Goal: Information Seeking & Learning: Learn about a topic

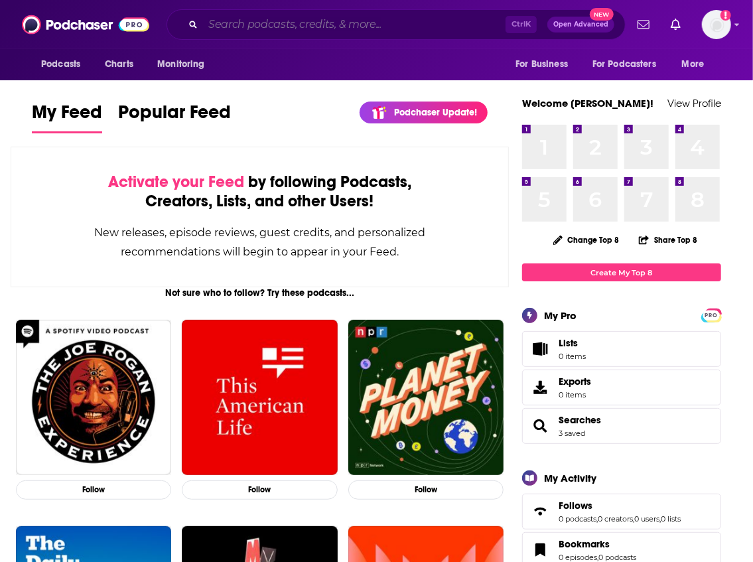
click at [297, 17] on input "Search podcasts, credits, & more..." at bounding box center [354, 24] width 303 height 21
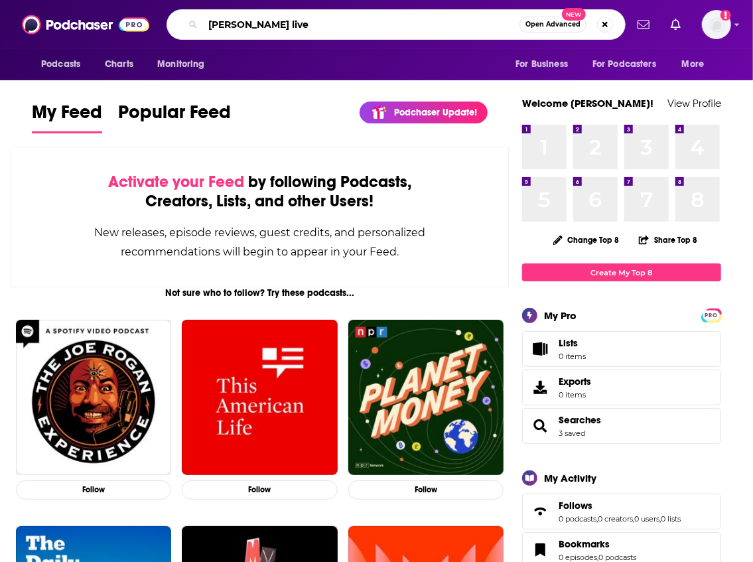
type input "[PERSON_NAME] live"
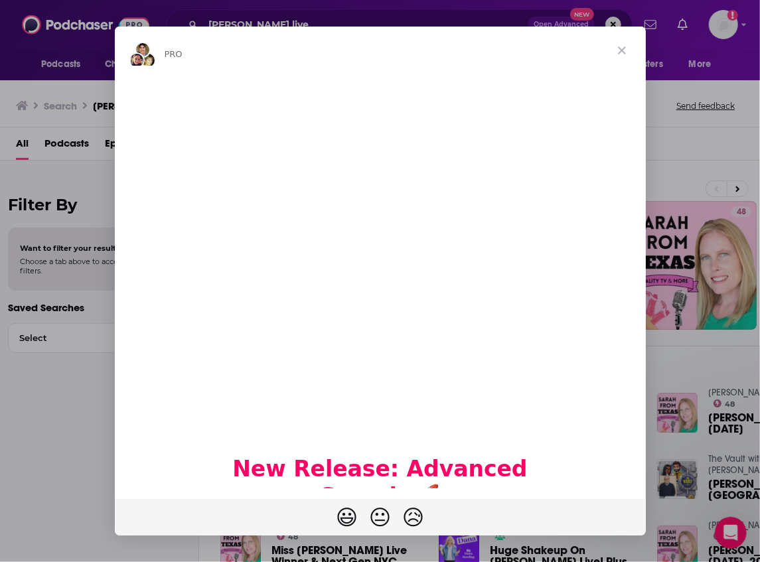
click at [626, 49] on span "Close" at bounding box center [622, 51] width 48 height 48
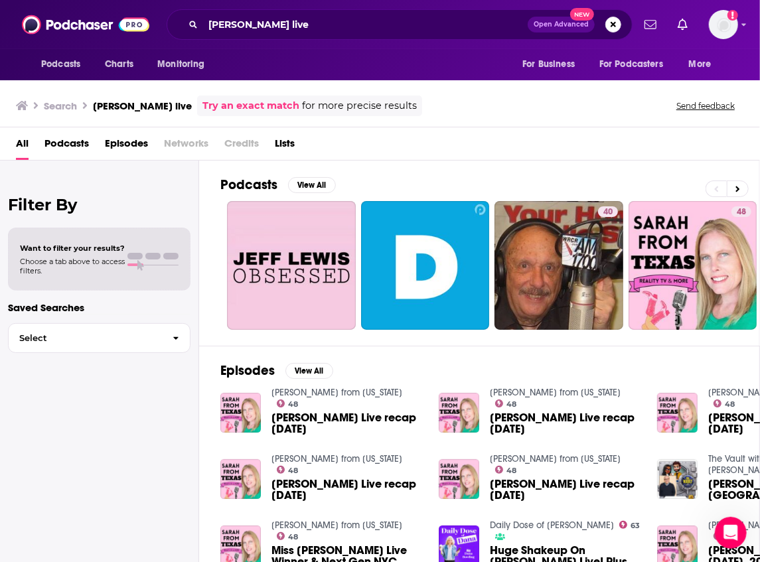
click at [88, 143] on span "Podcasts" at bounding box center [66, 146] width 44 height 27
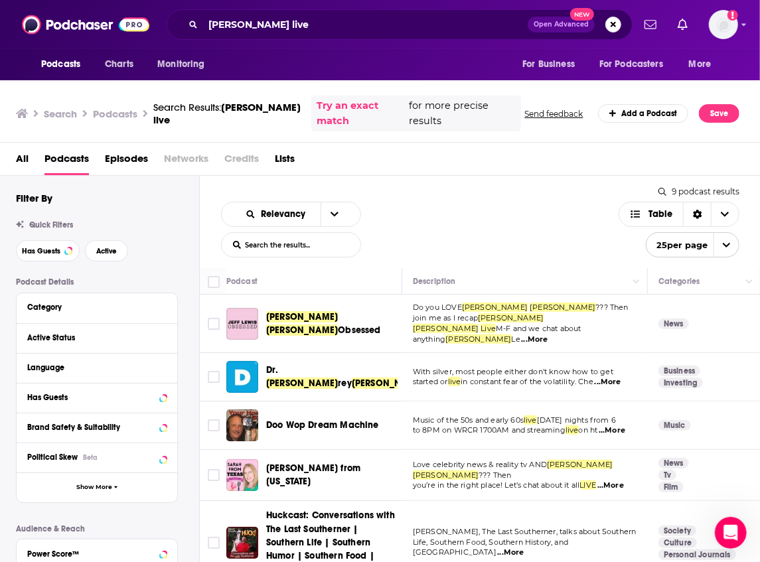
click at [463, 210] on div "Relevancy List Search Input Search the results... Table" at bounding box center [420, 230] width 398 height 56
